Goal: Check status

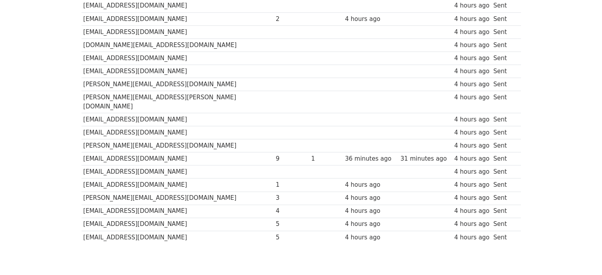
scroll to position [554, 0]
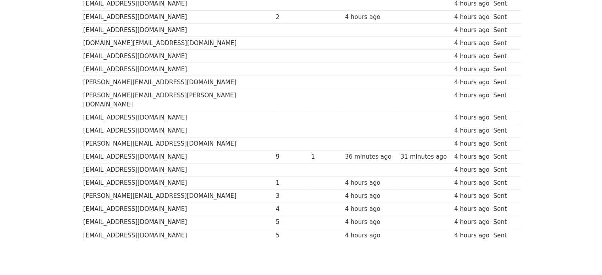
click at [229, 150] on tr "dhawalgn@vericoauditing.com 9 1 36 minutes ago 31 minutes ago 4 hours ago Sent" at bounding box center [301, 156] width 439 height 13
drag, startPoint x: 306, startPoint y: 141, endPoint x: 351, endPoint y: 138, distance: 45.2
click at [351, 150] on td "36 minutes ago" at bounding box center [370, 156] width 55 height 13
drag, startPoint x: 387, startPoint y: 143, endPoint x: 381, endPoint y: 142, distance: 5.7
click at [400, 152] on div "31 minutes ago" at bounding box center [425, 156] width 50 height 9
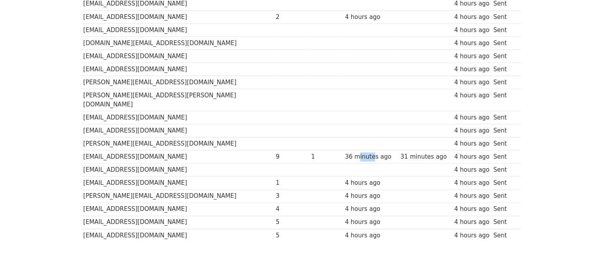
drag, startPoint x: 331, startPoint y: 145, endPoint x: 318, endPoint y: 145, distance: 13.1
click at [345, 152] on div "36 minutes ago" at bounding box center [370, 156] width 51 height 9
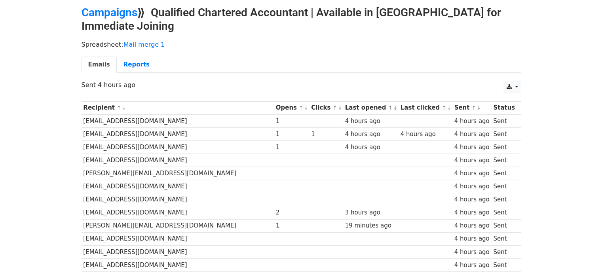
scroll to position [0, 0]
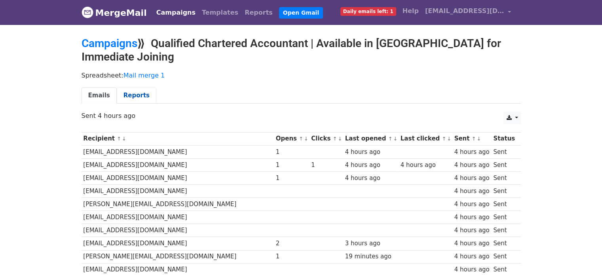
click at [136, 95] on link "Reports" at bounding box center [137, 95] width 40 height 16
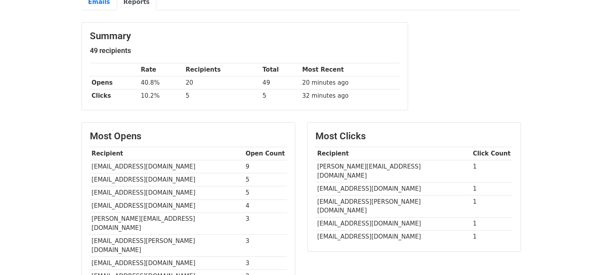
click at [44, 178] on body "MergeMail Campaigns Templates Reports Open Gmail Daily emails left: 1 Help [EMA…" at bounding box center [301, 172] width 602 height 530
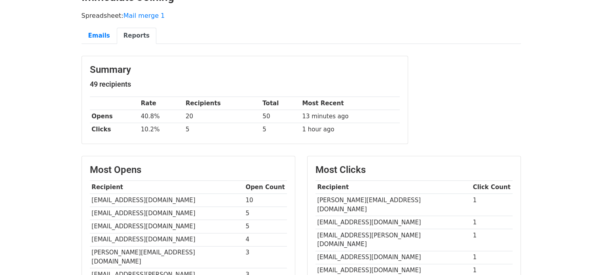
scroll to position [58, 0]
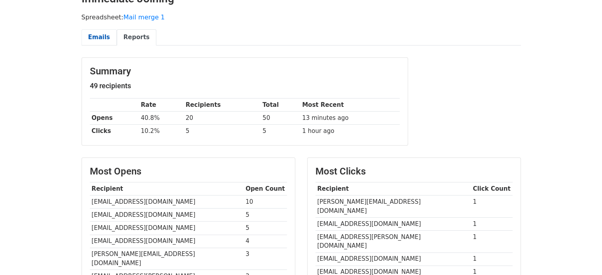
click at [97, 38] on link "Emails" at bounding box center [99, 37] width 35 height 16
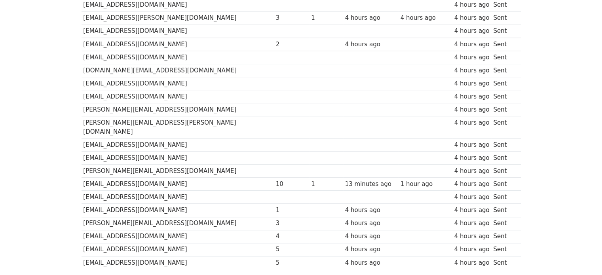
scroll to position [526, 0]
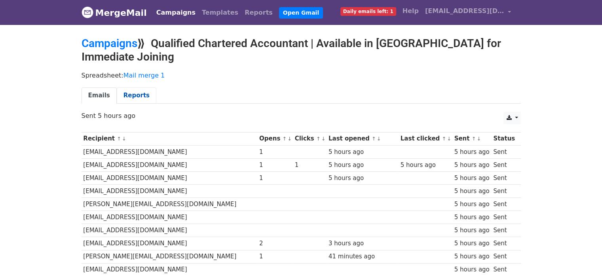
click at [119, 99] on link "Reports" at bounding box center [137, 95] width 40 height 16
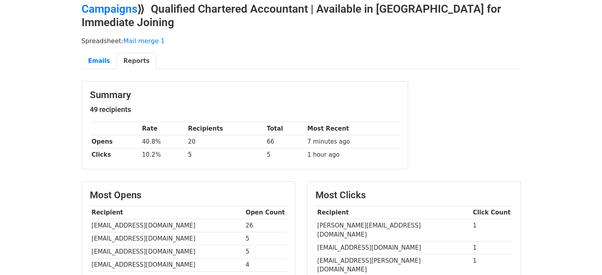
scroll to position [33, 0]
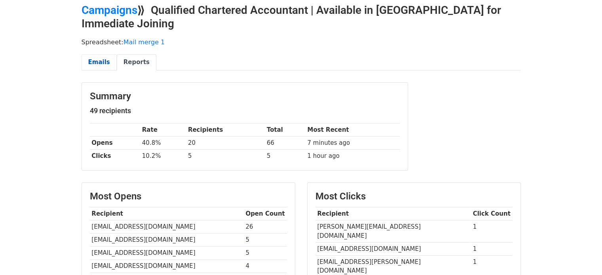
click at [93, 63] on link "Emails" at bounding box center [99, 62] width 35 height 16
